Goal: Task Accomplishment & Management: Use online tool/utility

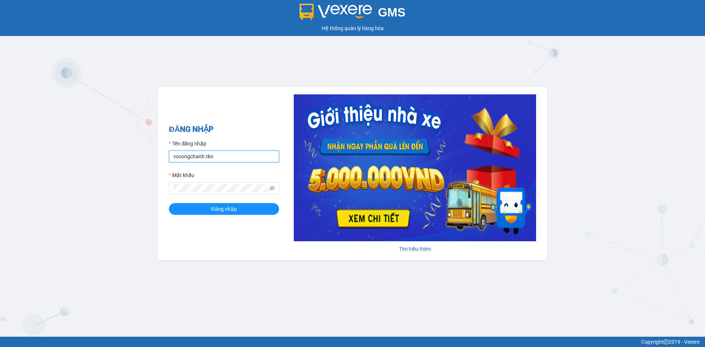
click at [232, 157] on input "vocongchanh.tkn" at bounding box center [224, 156] width 110 height 12
type input "kieutrang.tkn"
click at [202, 207] on button "Đăng nhập" at bounding box center [224, 209] width 110 height 12
